Goal: Information Seeking & Learning: Learn about a topic

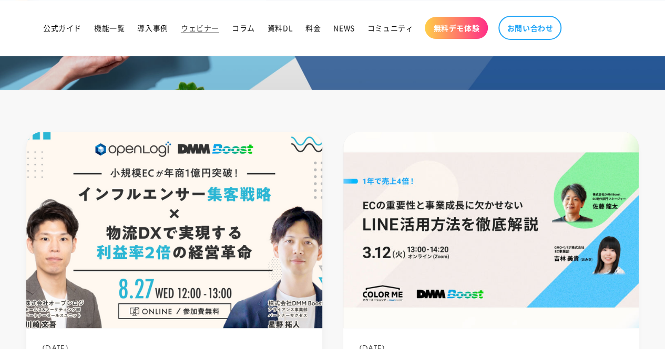
scroll to position [263, 0]
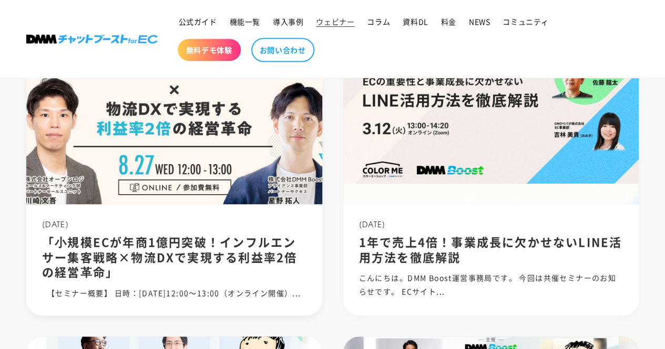
click at [276, 282] on div "2025.08.08 「⼩規模ECが年商1億円突破！インフルエンサー集客戦略×物流DXで実現する利益率2倍の経営⾰命」 【セミナー概要】 日時：2025年8月…" at bounding box center [174, 259] width 296 height 111
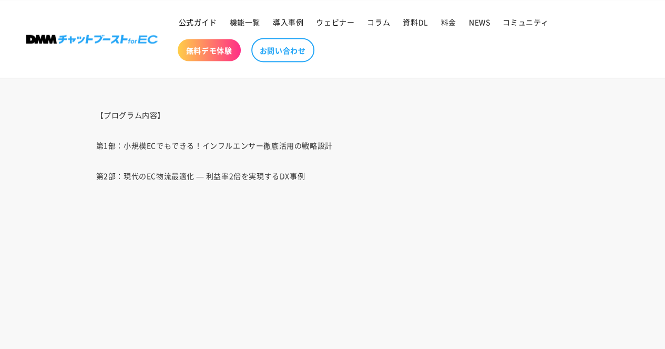
scroll to position [1208, 0]
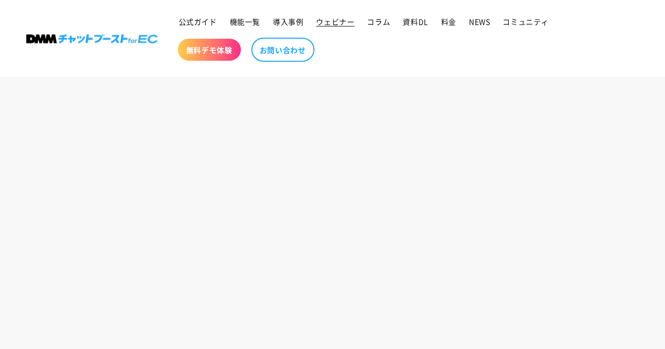
click at [328, 27] on link "ウェビナー" at bounding box center [334, 22] width 51 height 22
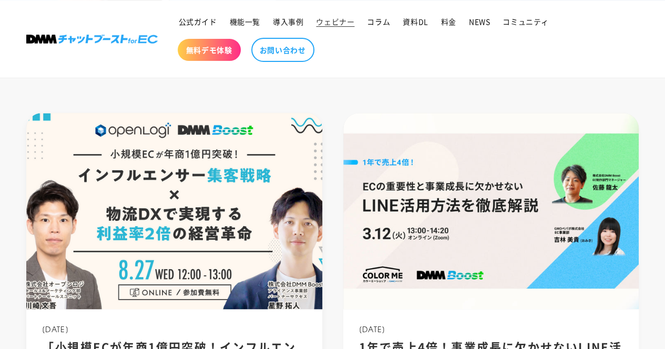
scroll to position [315, 0]
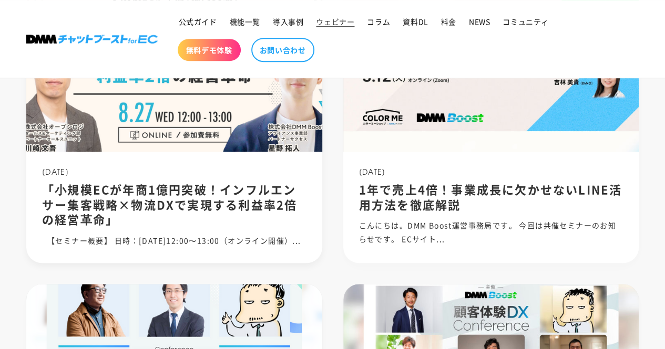
click at [187, 218] on h2 "「⼩規模ECが年商1億円突破！インフルエンサー集客戦略×物流DXで実現する利益率2倍の経営⾰命」" at bounding box center [174, 204] width 264 height 45
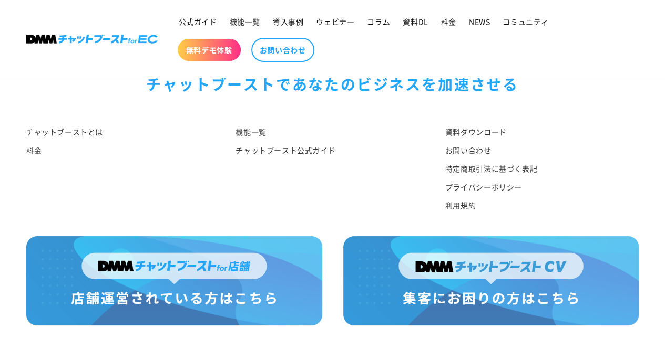
scroll to position [1942, 0]
